Goal: Transaction & Acquisition: Purchase product/service

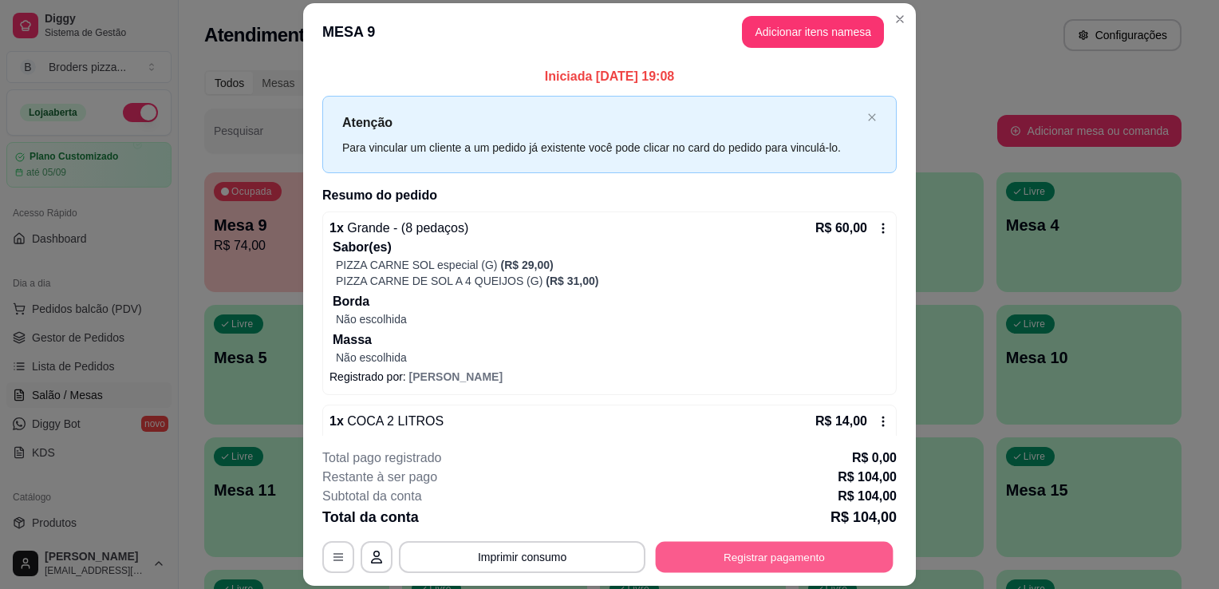
click at [717, 560] on button "Registrar pagamento" at bounding box center [775, 557] width 238 height 31
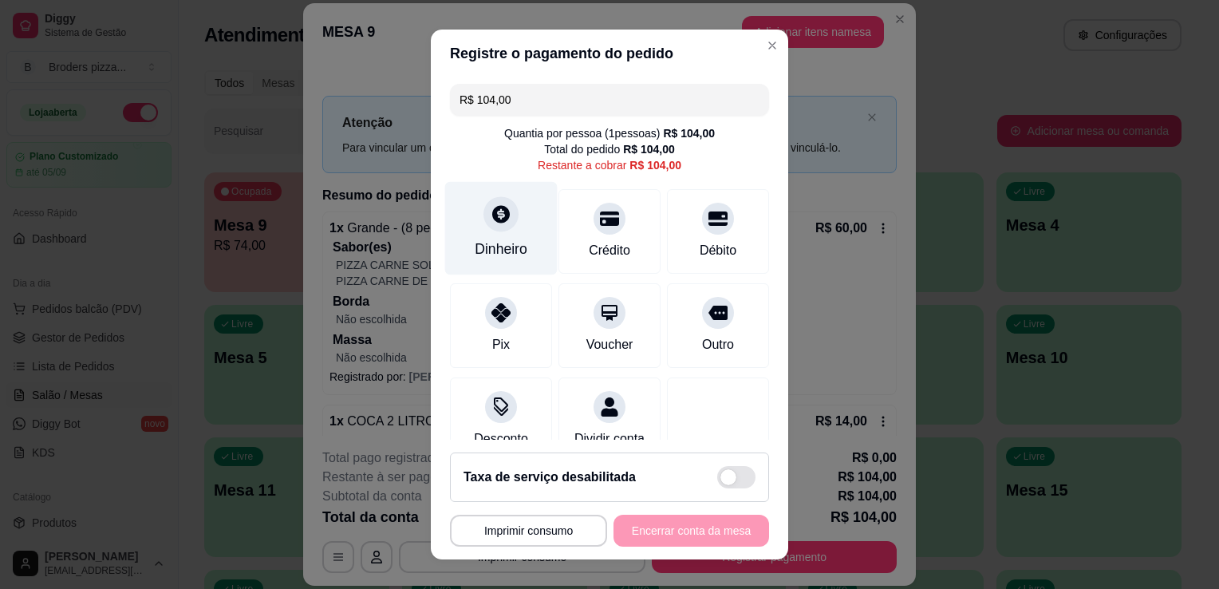
click at [498, 225] on div at bounding box center [500, 213] width 35 height 35
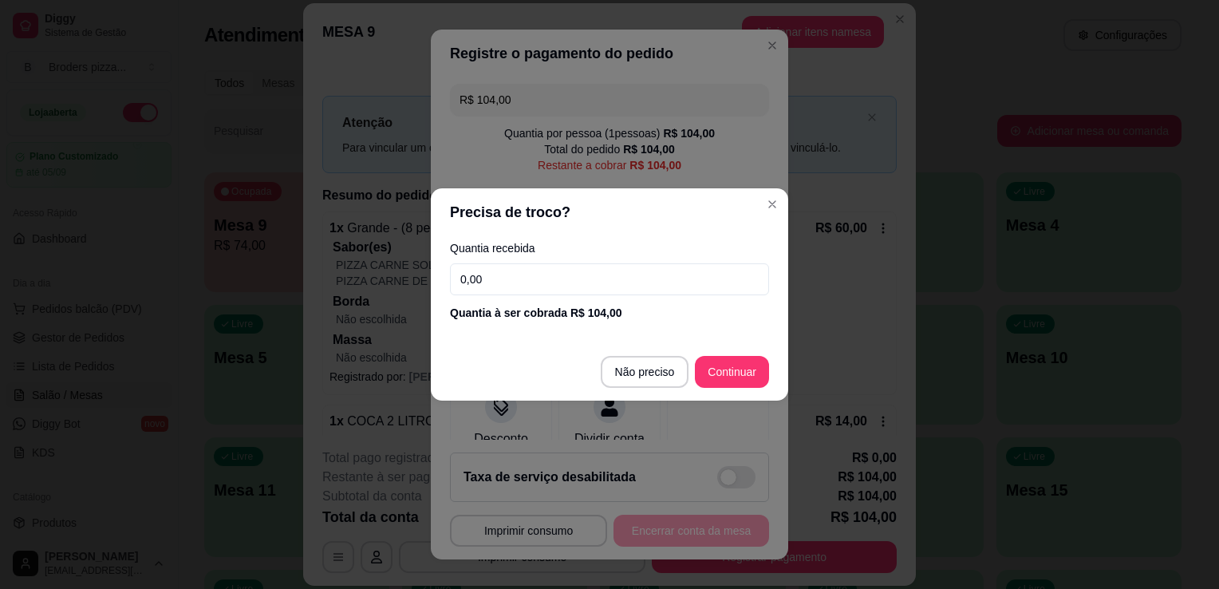
click at [507, 271] on input "0,00" at bounding box center [609, 279] width 319 height 32
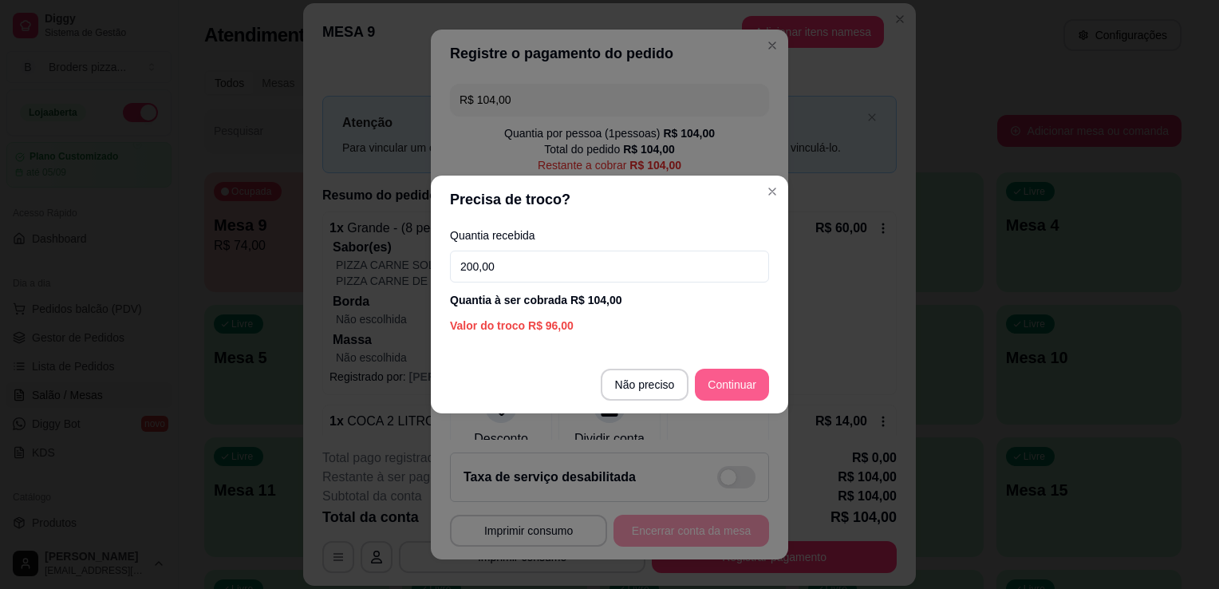
type input "200,00"
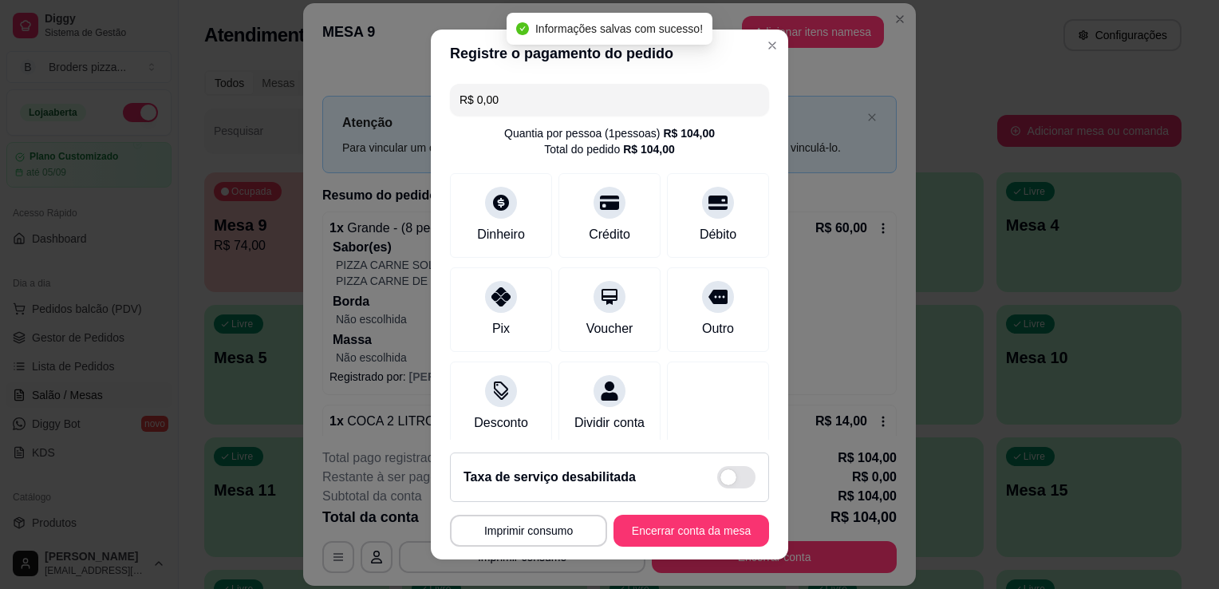
type input "R$ 0,00"
click at [726, 525] on button "Encerrar conta da mesa" at bounding box center [691, 530] width 151 height 31
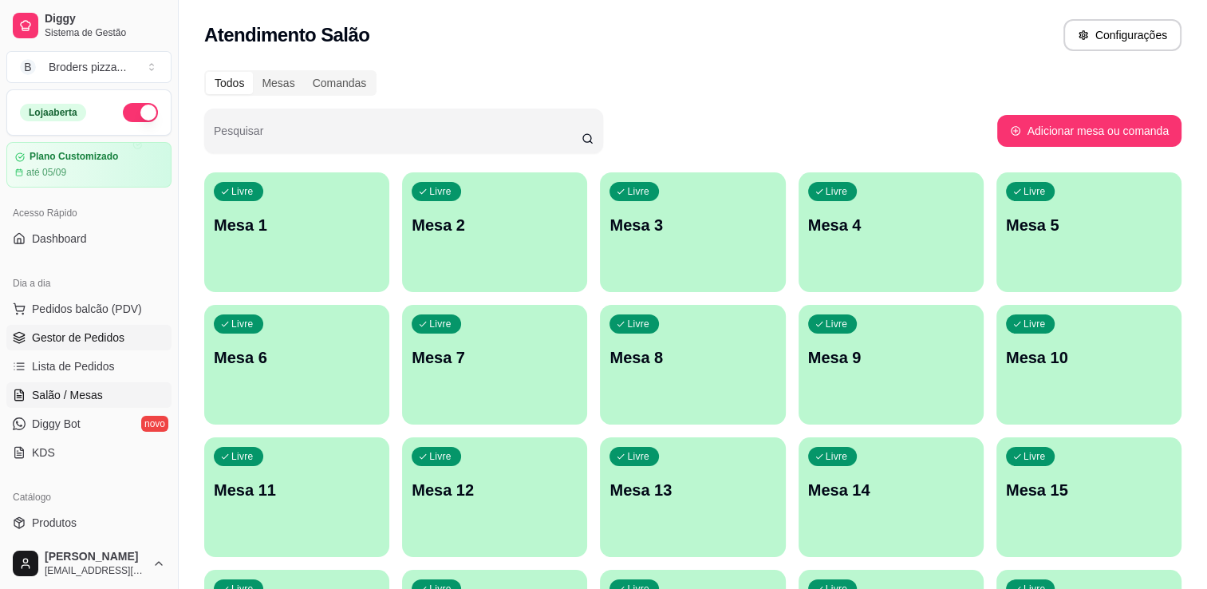
click at [84, 339] on span "Gestor de Pedidos" at bounding box center [78, 337] width 93 height 16
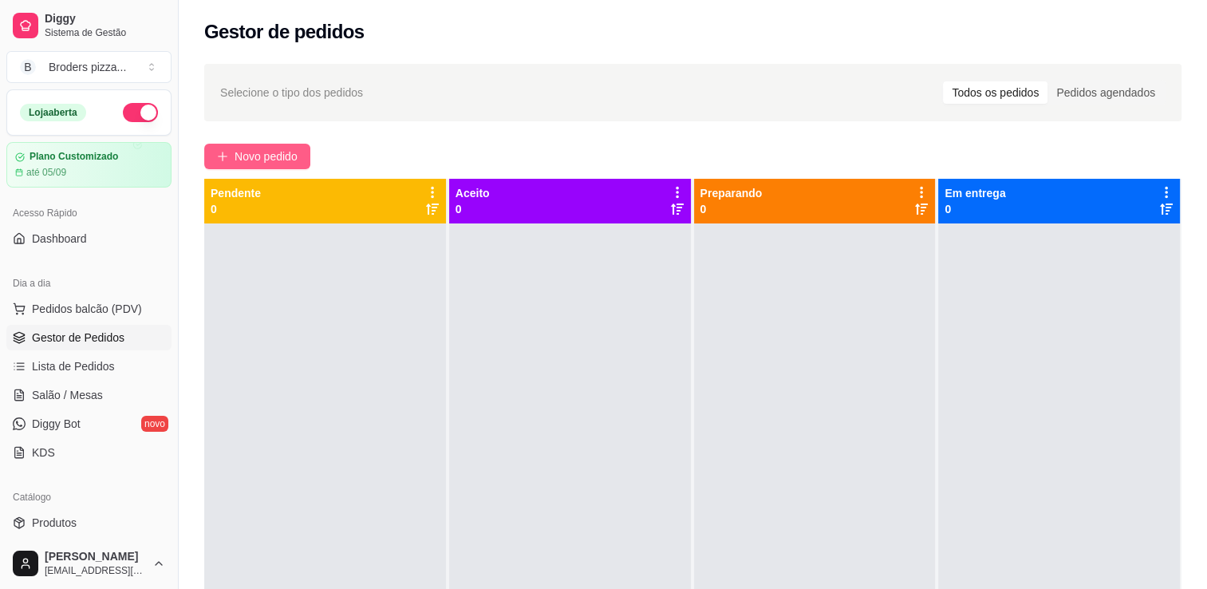
click at [231, 163] on button "Novo pedido" at bounding box center [257, 157] width 106 height 26
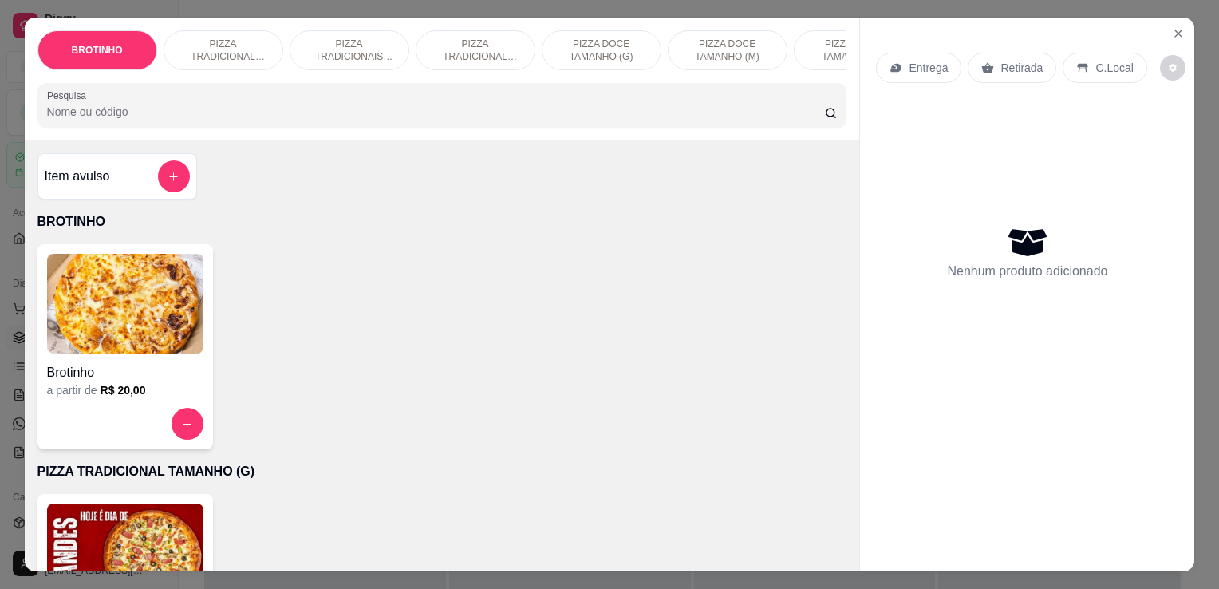
click at [153, 532] on img at bounding box center [125, 553] width 156 height 100
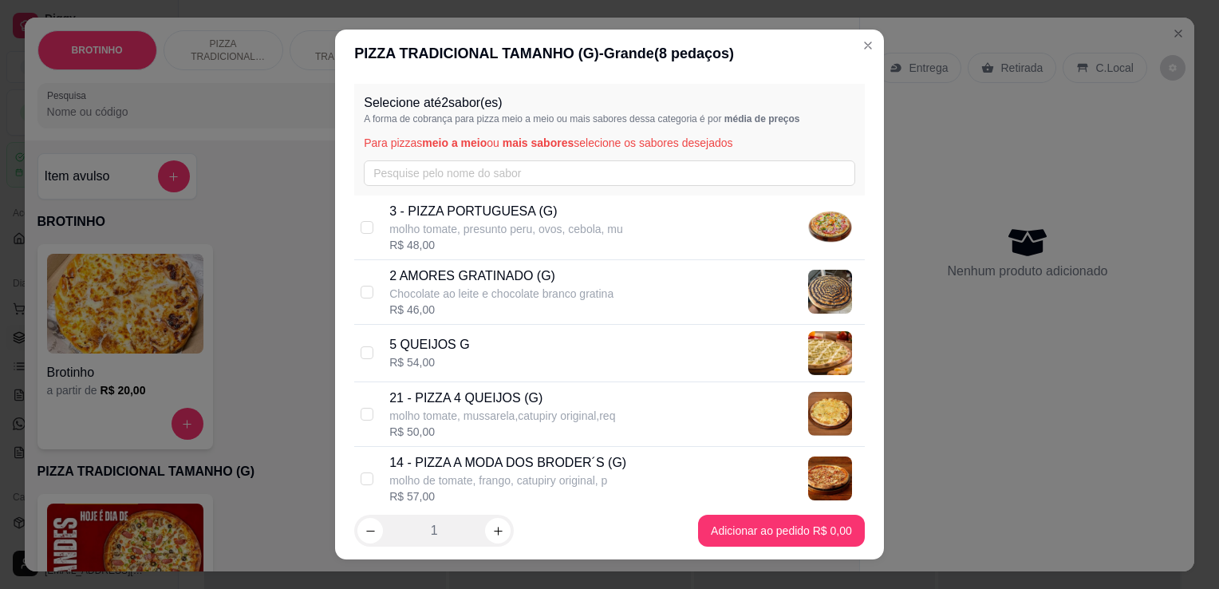
click at [514, 235] on p "molho tomate, presunto peru, ovos, cebola, mu" at bounding box center [506, 229] width 234 height 16
checkbox input "true"
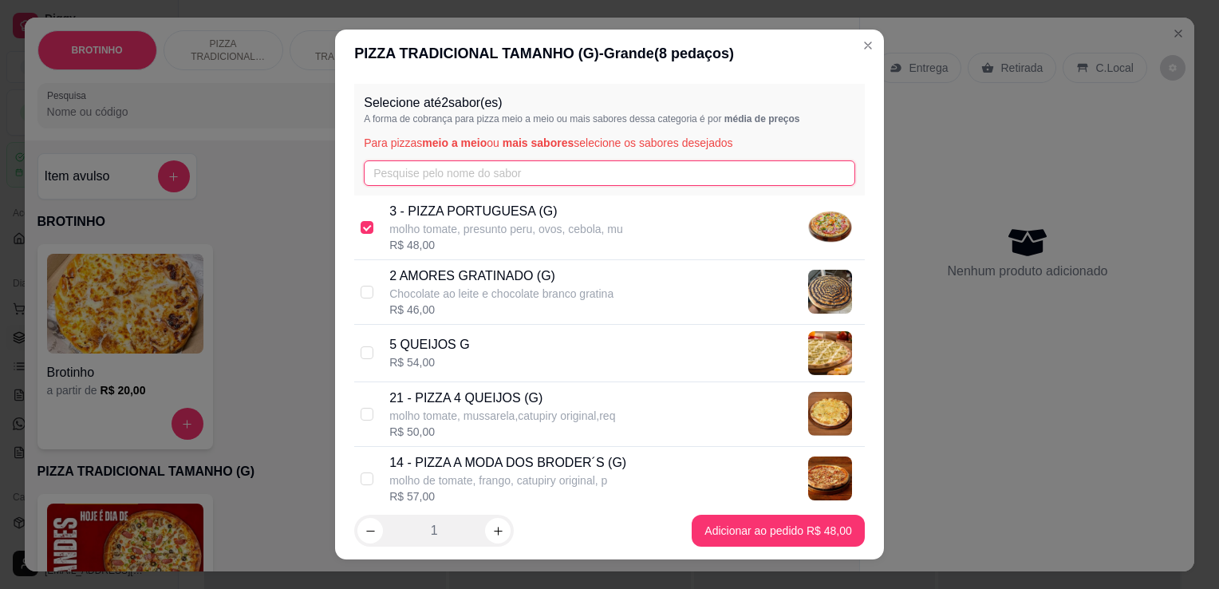
click at [460, 175] on input "text" at bounding box center [609, 173] width 491 height 26
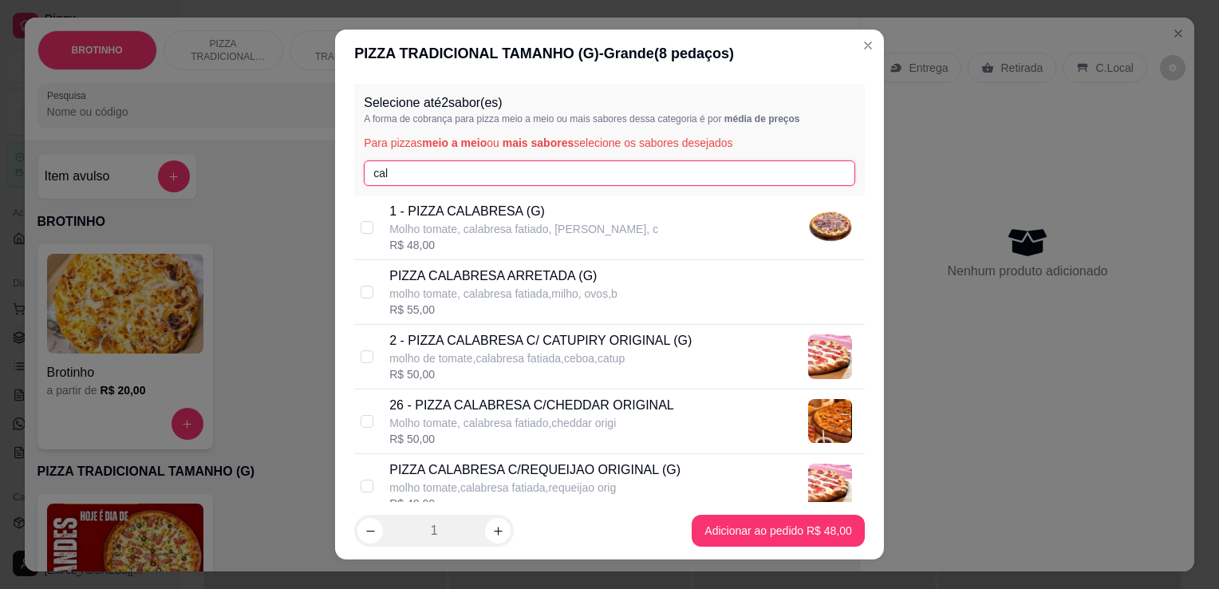
type input "cal"
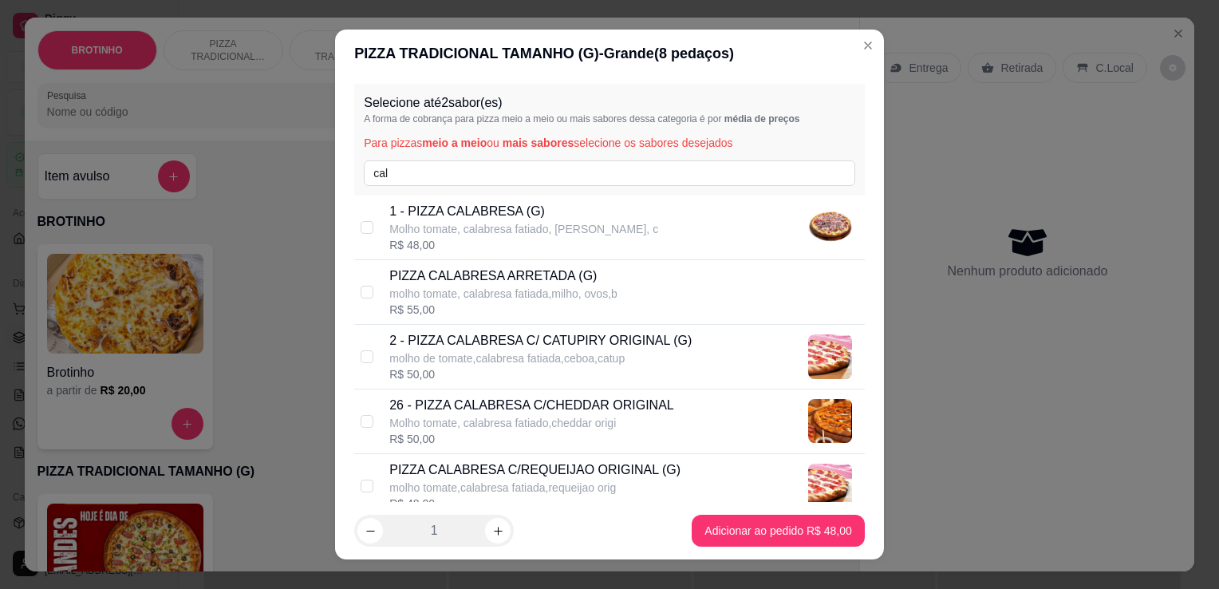
click at [584, 410] on p "26 - PIZZA CALABRESA C/CHEDDAR ORIGINAL" at bounding box center [531, 405] width 285 height 19
checkbox input "true"
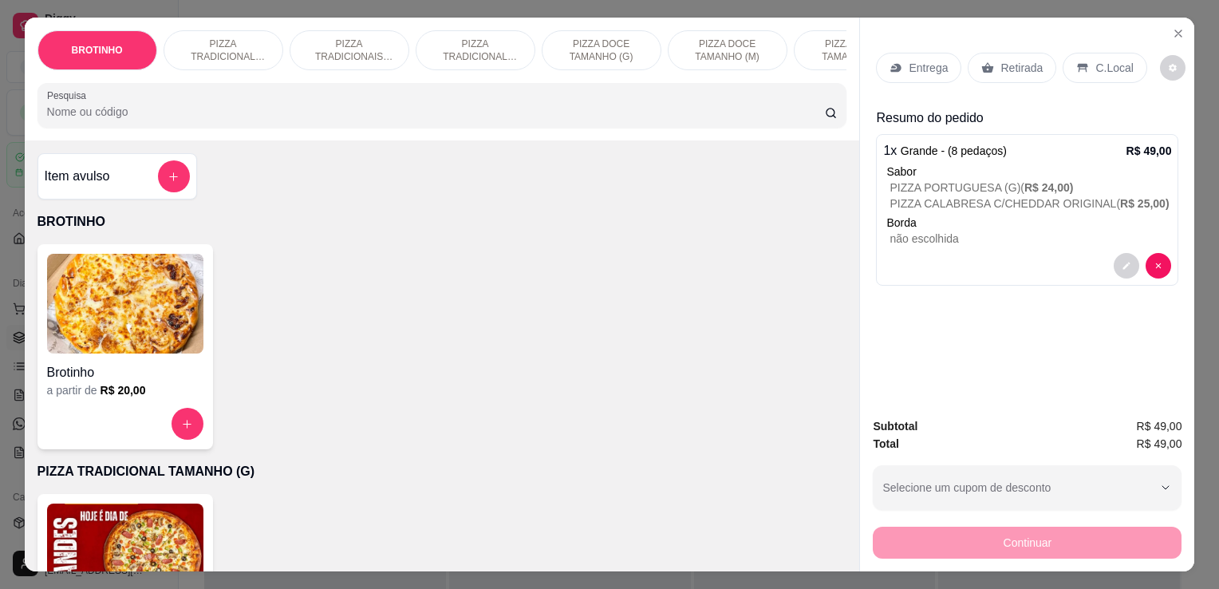
click at [921, 60] on p "Entrega" at bounding box center [928, 68] width 39 height 16
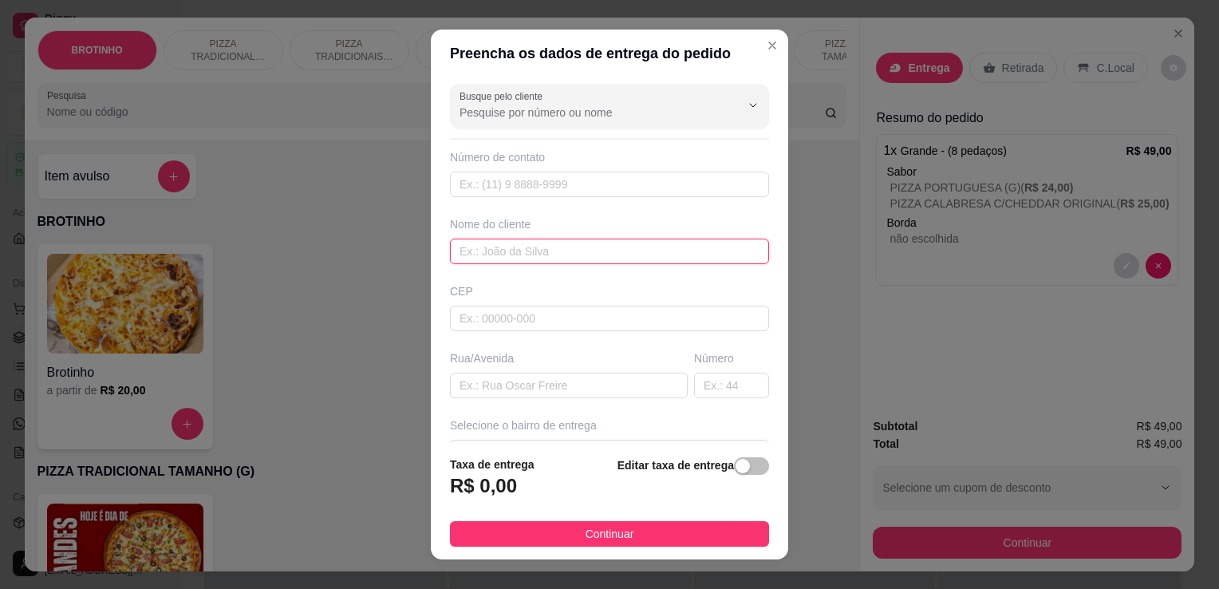
click at [590, 253] on input "text" at bounding box center [609, 252] width 319 height 26
type input "samara"
click at [521, 373] on input "text" at bounding box center [569, 386] width 238 height 26
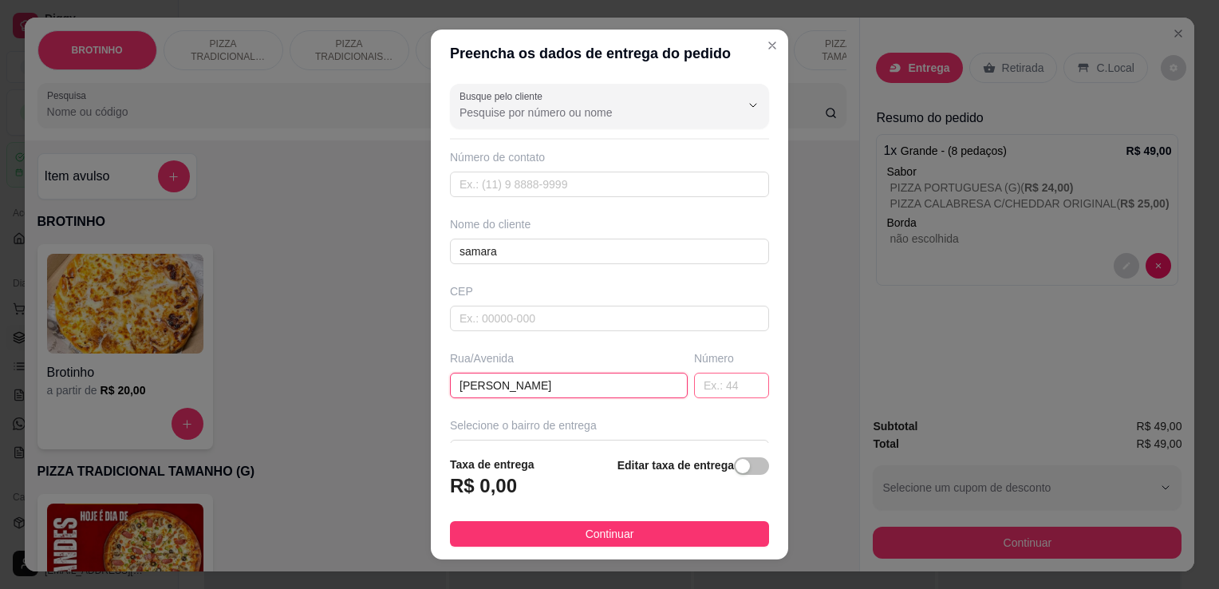
type input "[PERSON_NAME]"
click at [695, 378] on input "text" at bounding box center [731, 386] width 75 height 26
type input "2366"
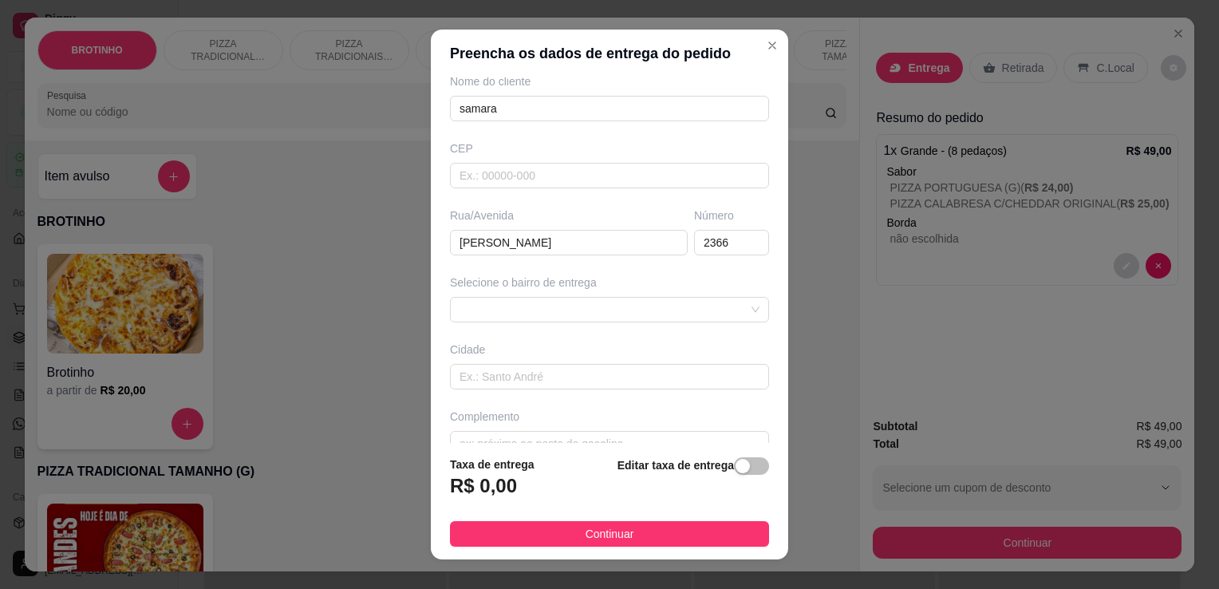
scroll to position [150, 0]
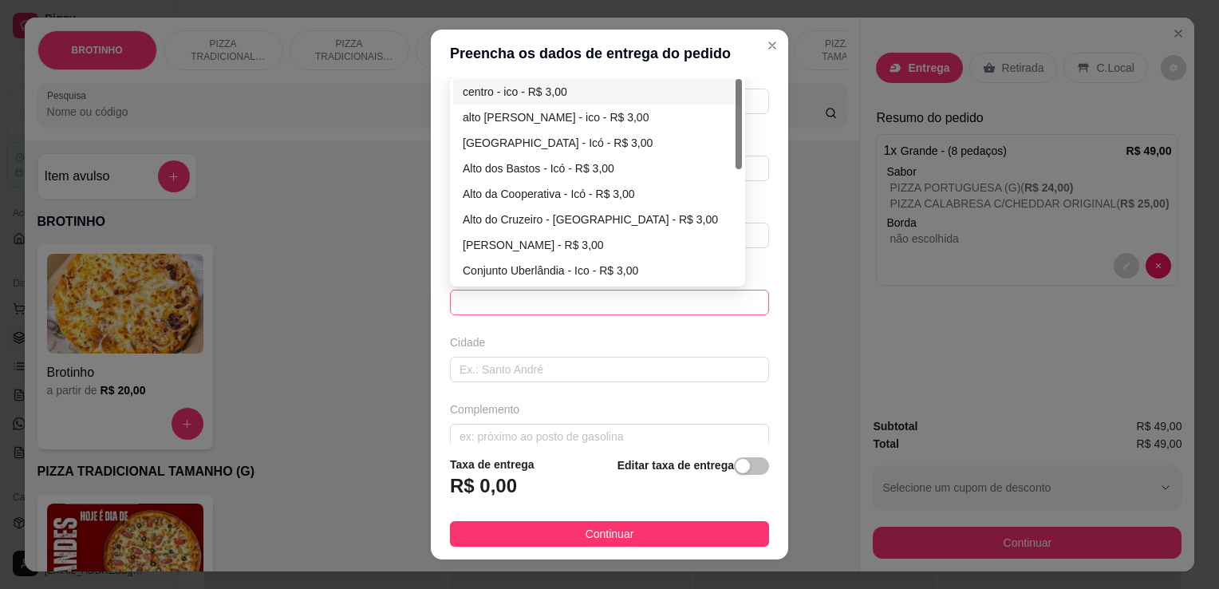
click at [598, 295] on span at bounding box center [610, 302] width 300 height 24
click at [527, 91] on div "centro - ico - R$ 3,00" at bounding box center [598, 92] width 270 height 18
type input "ico"
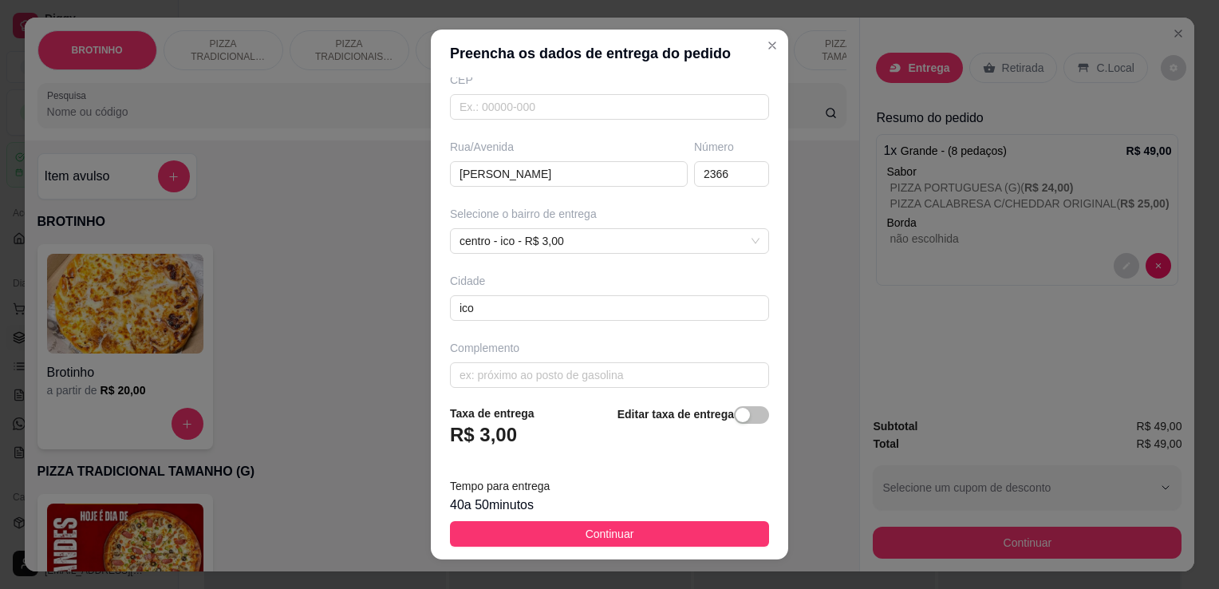
scroll to position [220, 0]
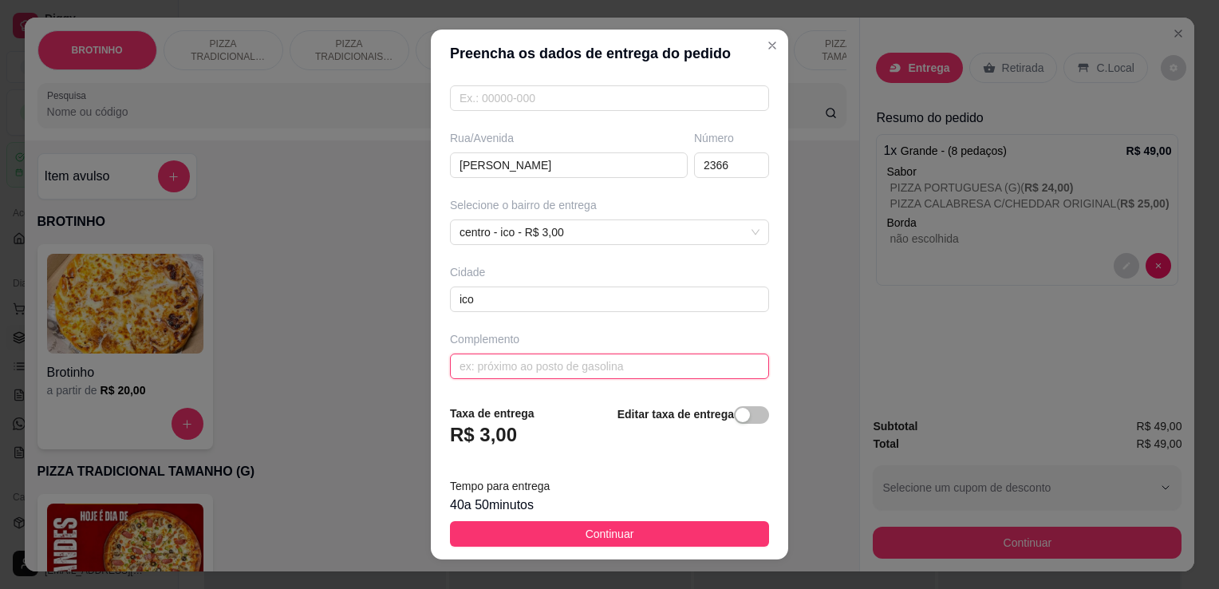
click at [583, 363] on input "text" at bounding box center [609, 366] width 319 height 26
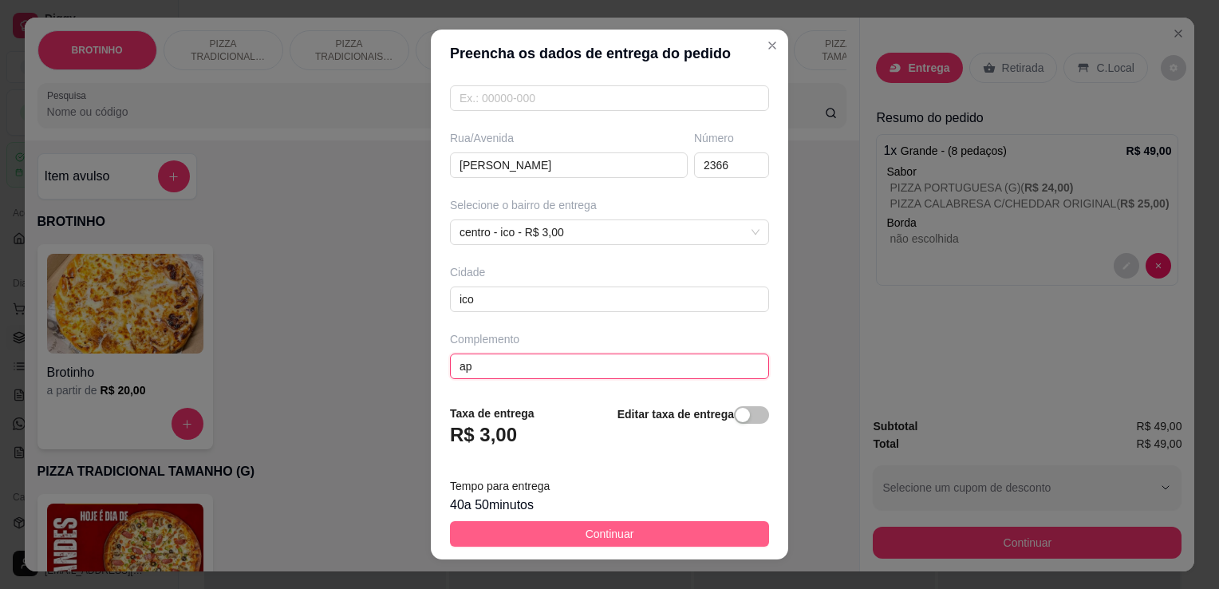
type input "ap"
click at [608, 531] on span "Continuar" at bounding box center [610, 534] width 49 height 18
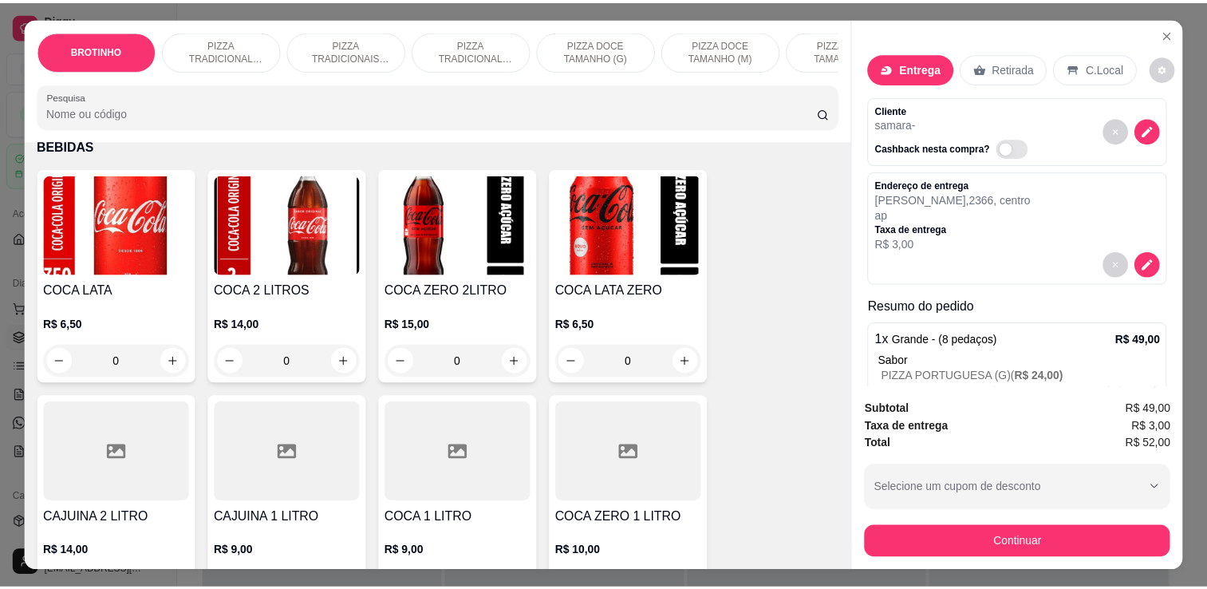
scroll to position [2191, 0]
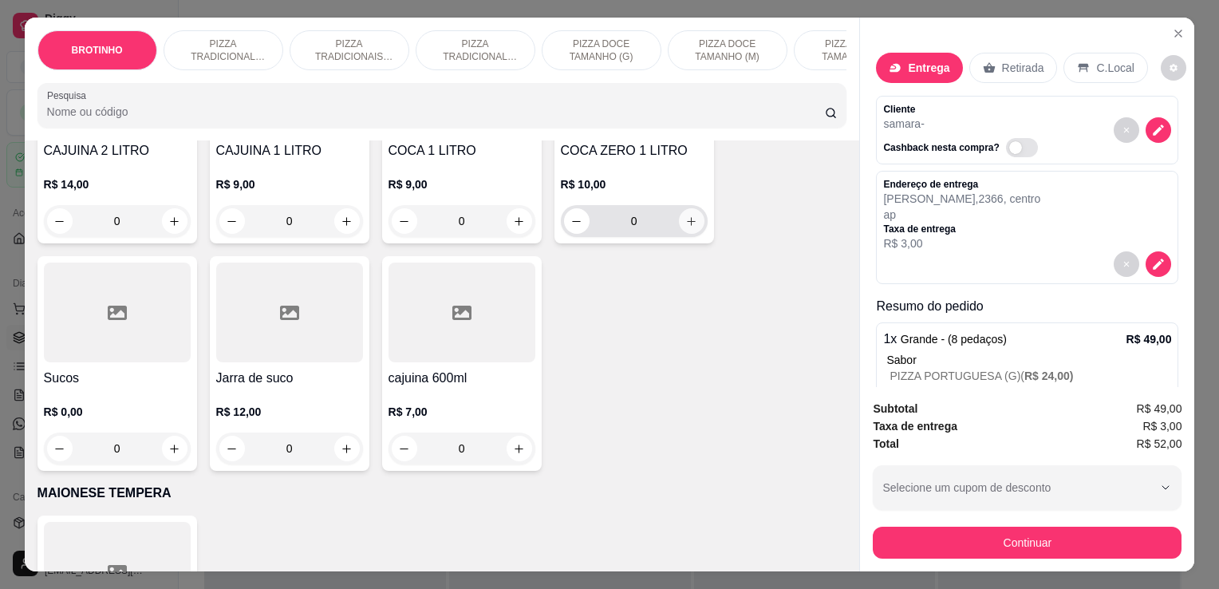
click at [692, 228] on button "increase-product-quantity" at bounding box center [692, 221] width 26 height 26
type input "1"
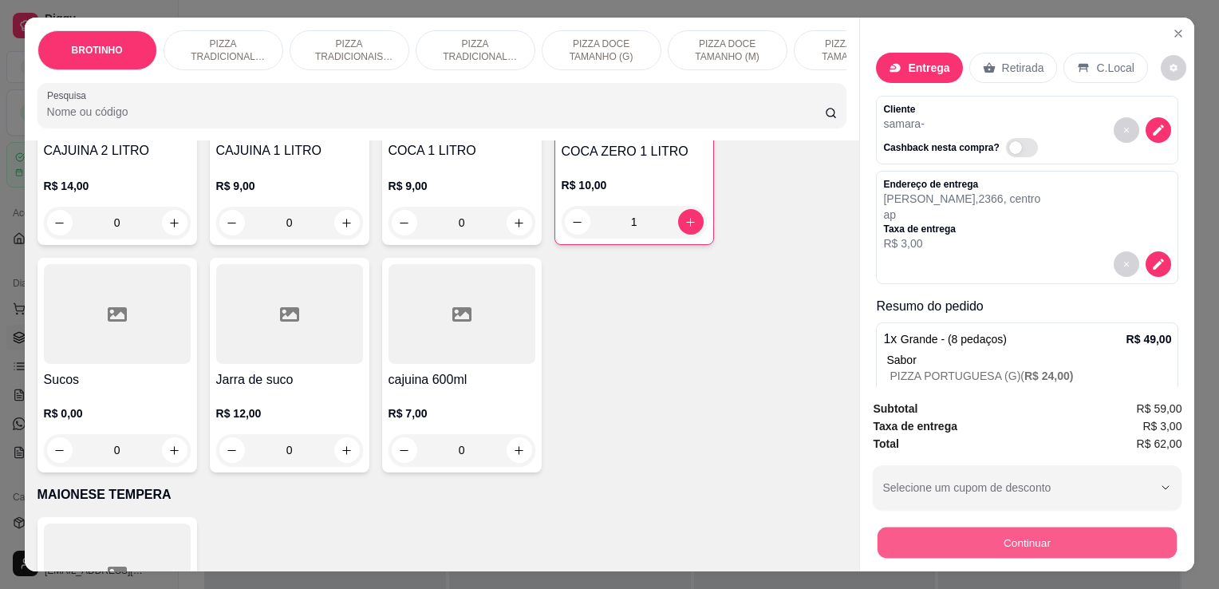
click at [1036, 535] on button "Continuar" at bounding box center [1027, 542] width 299 height 31
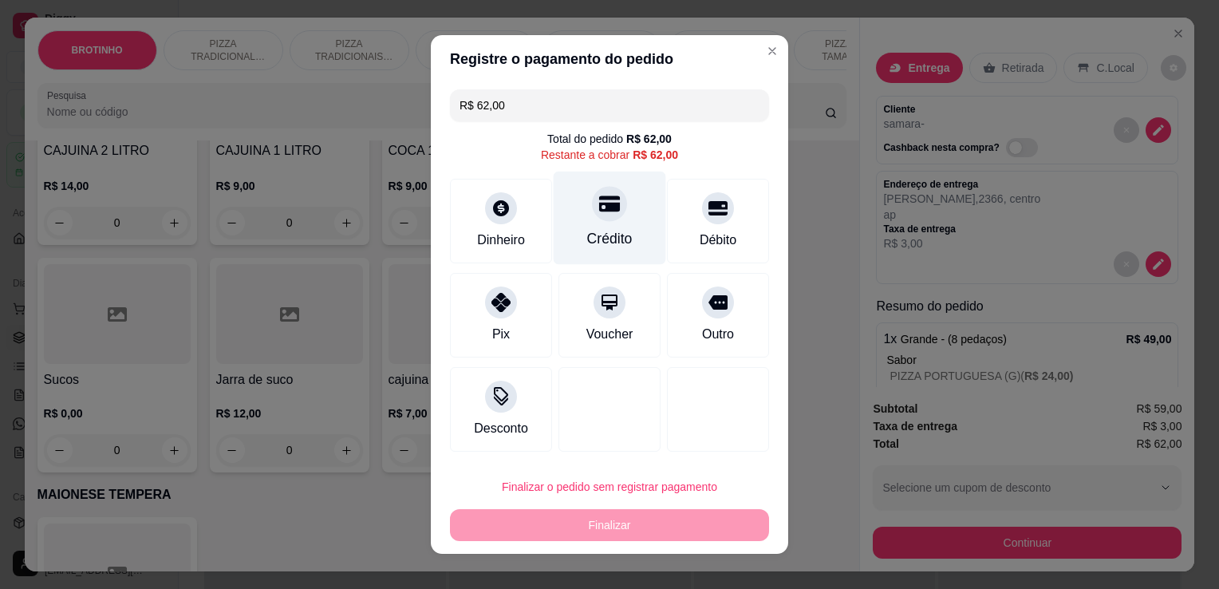
click at [601, 224] on div "Crédito" at bounding box center [610, 218] width 112 height 93
type input "R$ 0,00"
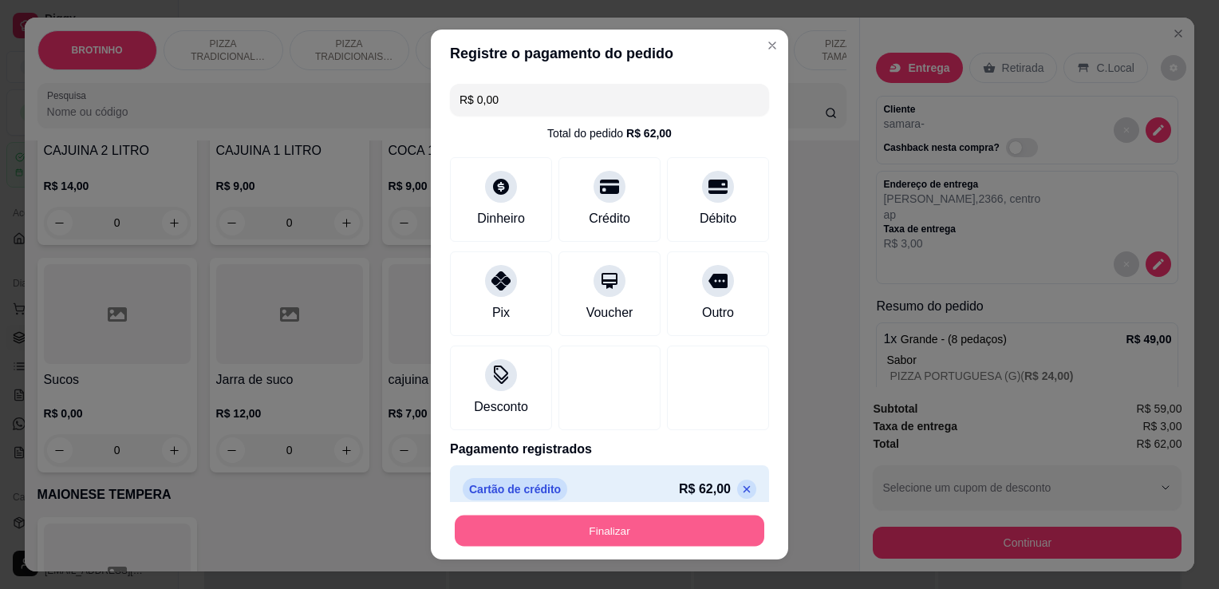
click at [591, 533] on button "Finalizar" at bounding box center [610, 530] width 310 height 31
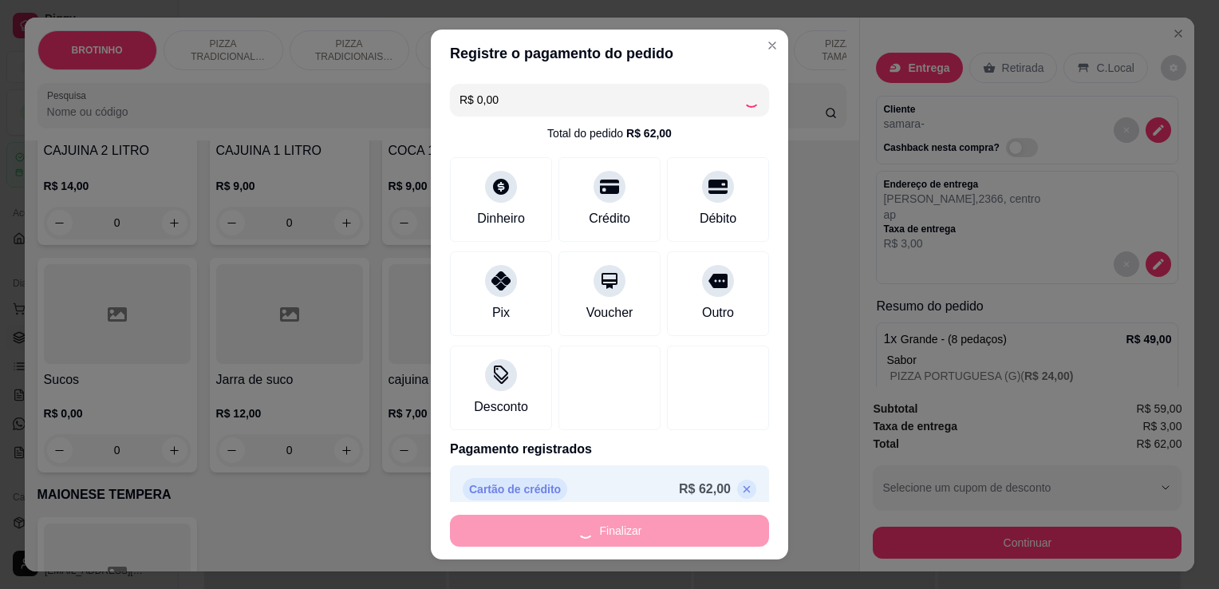
type input "0"
type input "-R$ 62,00"
